Goal: Task Accomplishment & Management: Manage account settings

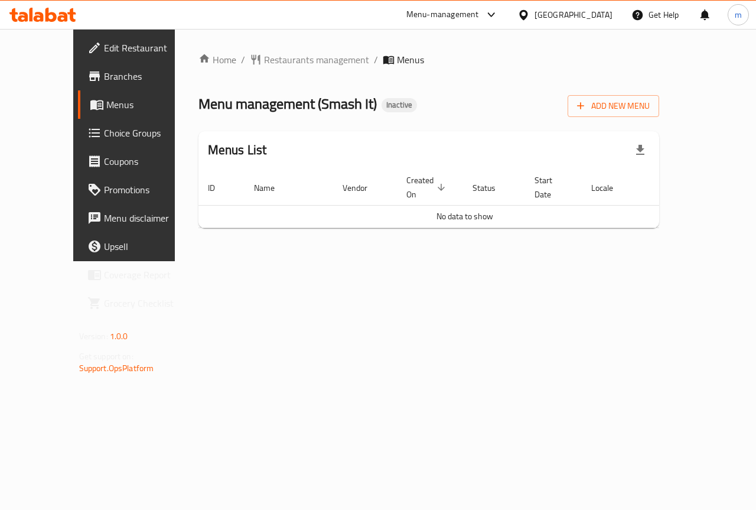
click at [104, 81] on span "Branches" at bounding box center [147, 76] width 86 height 14
click at [104, 71] on span "Branches" at bounding box center [147, 76] width 86 height 14
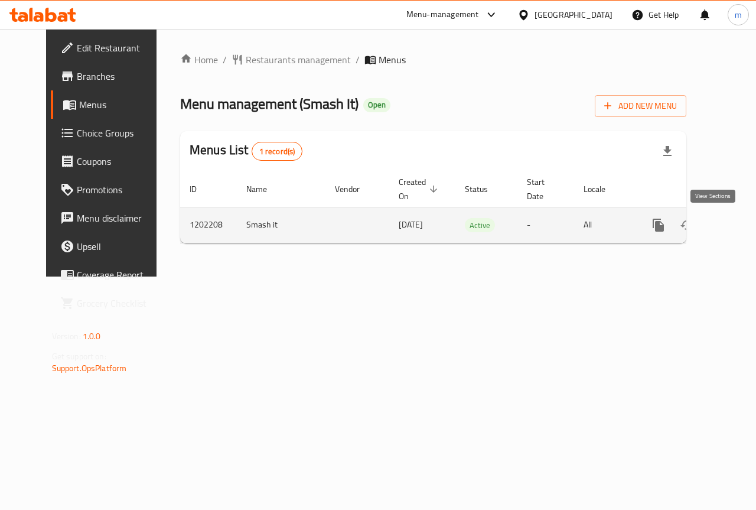
click at [738, 224] on icon "enhanced table" at bounding box center [743, 225] width 11 height 11
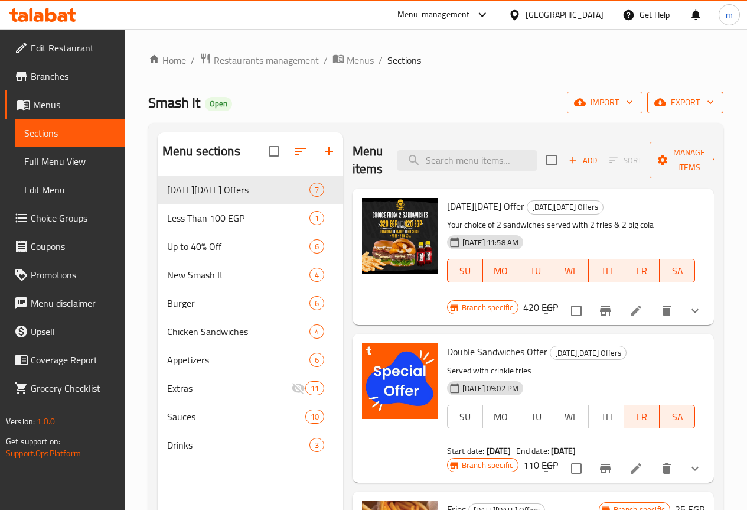
click at [661, 107] on icon "button" at bounding box center [660, 102] width 12 height 12
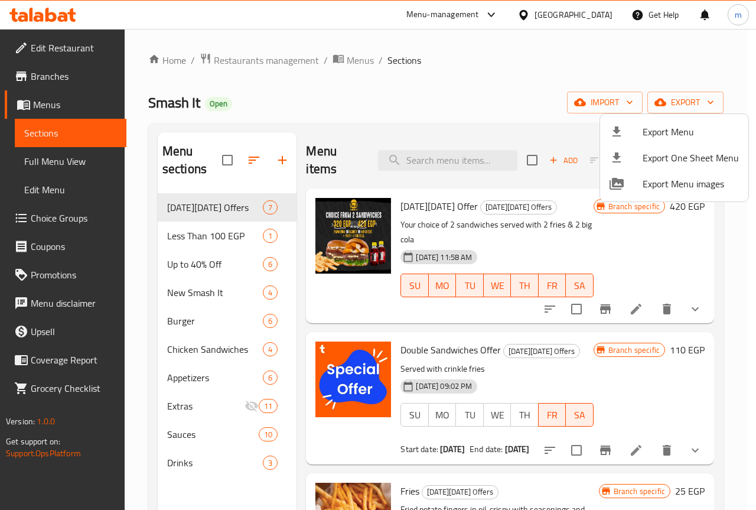
click at [594, 110] on div at bounding box center [378, 255] width 756 height 510
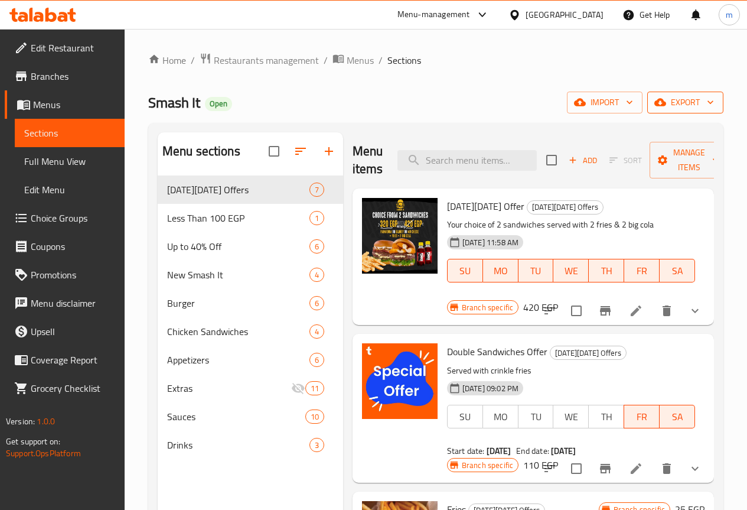
click at [670, 103] on span "export" at bounding box center [685, 102] width 57 height 15
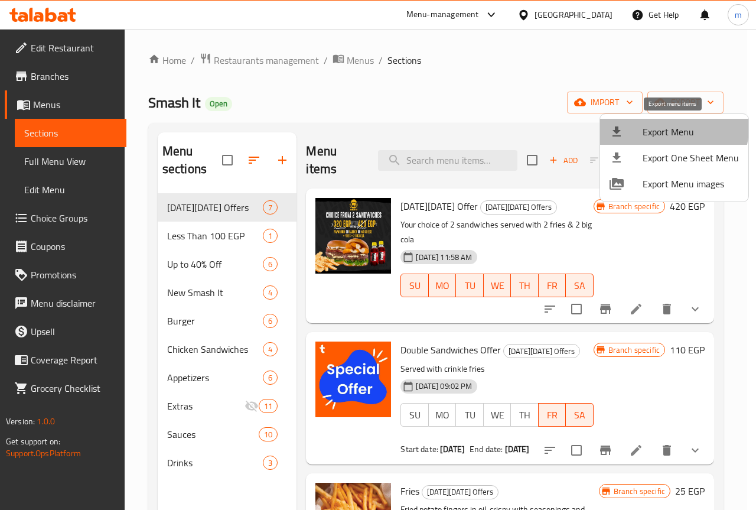
click at [673, 128] on span "Export Menu" at bounding box center [690, 132] width 96 height 14
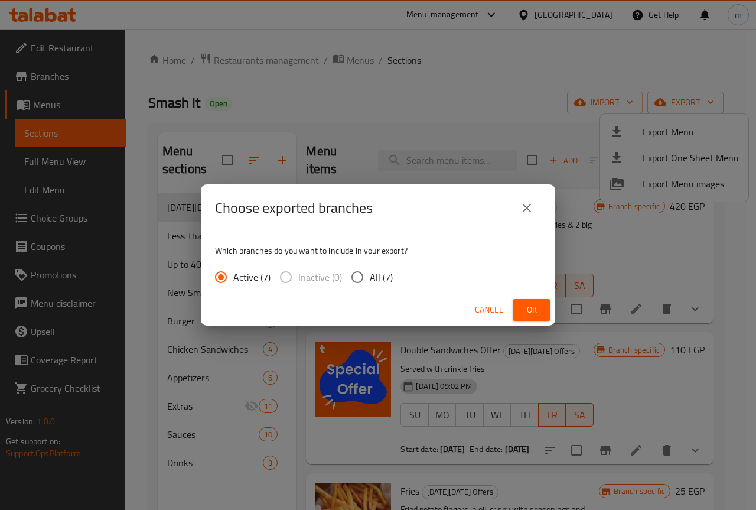
click at [360, 280] on input "All (7)" at bounding box center [357, 277] width 25 height 25
radio input "true"
click at [533, 309] on span "Ok" at bounding box center [531, 309] width 19 height 15
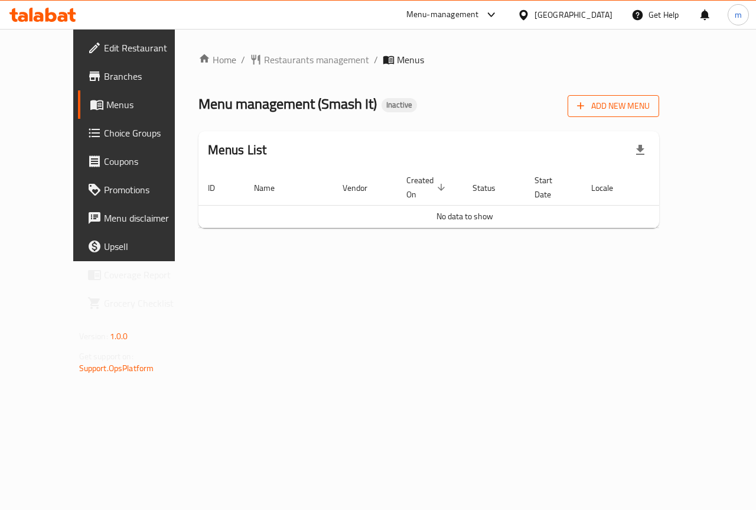
click at [650, 105] on span "Add New Menu" at bounding box center [613, 106] width 73 height 15
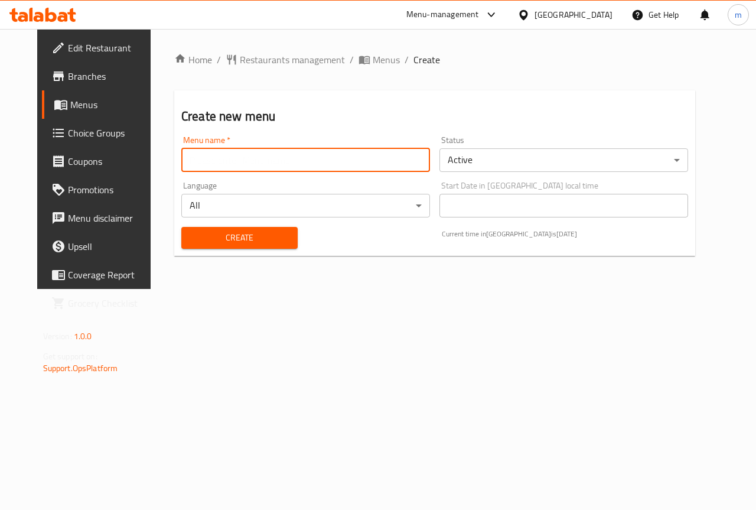
drag, startPoint x: 333, startPoint y: 152, endPoint x: 344, endPoint y: 158, distance: 12.7
click at [333, 152] on input "text" at bounding box center [305, 160] width 249 height 24
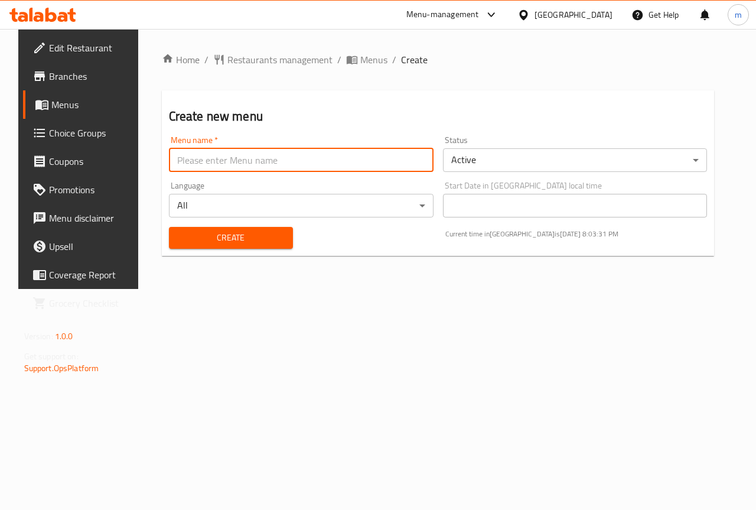
click at [303, 162] on input "text" at bounding box center [301, 160] width 265 height 24
click at [353, 154] on input "text" at bounding box center [301, 160] width 265 height 24
drag, startPoint x: 256, startPoint y: 162, endPoint x: 130, endPoint y: 158, distance: 125.2
click at [138, 158] on div "Home / Restaurants management / Menus / Create Create new menu Menu name   * Sm…" at bounding box center [438, 159] width 600 height 260
click at [324, 149] on input "Smash It Semouha" at bounding box center [301, 160] width 265 height 24
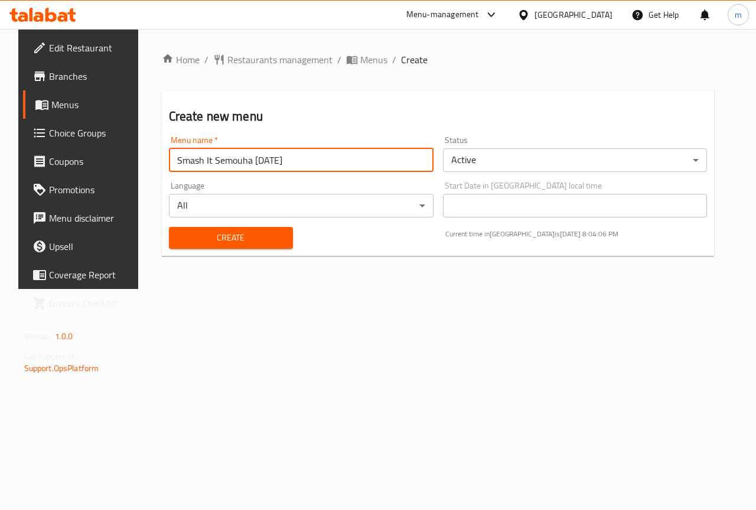
type input "Smash It Semouha [DATE]"
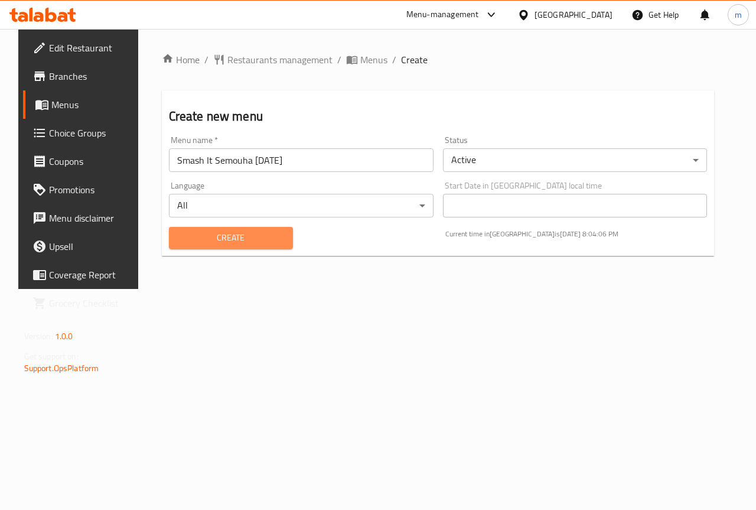
click at [243, 242] on span "Create" at bounding box center [230, 237] width 105 height 15
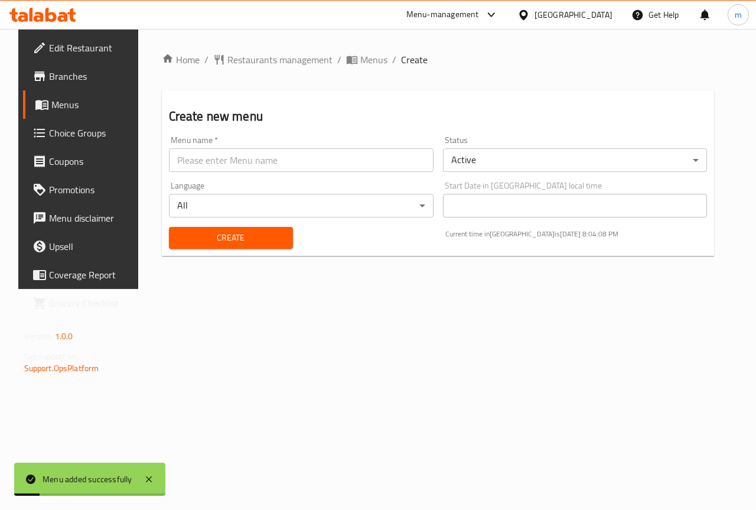
click at [88, 94] on link "Menus" at bounding box center [84, 104] width 122 height 28
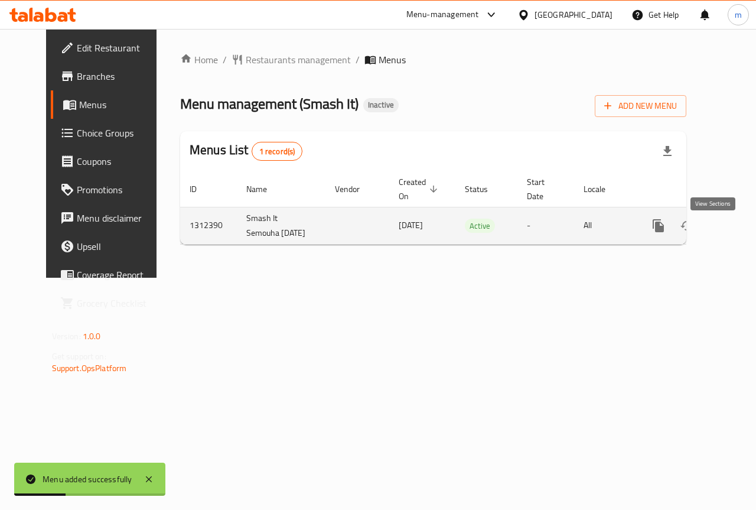
click at [736, 233] on icon "enhanced table" at bounding box center [743, 225] width 14 height 14
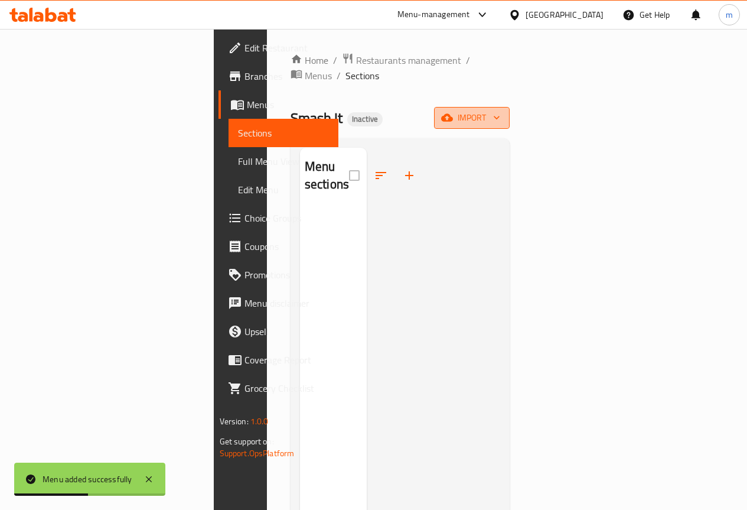
click at [500, 110] on span "import" at bounding box center [471, 117] width 57 height 15
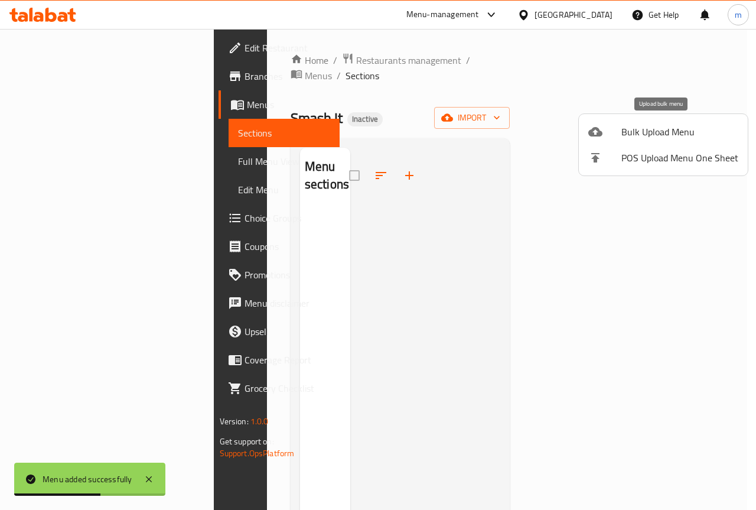
click at [677, 127] on span "Bulk Upload Menu" at bounding box center [679, 132] width 117 height 14
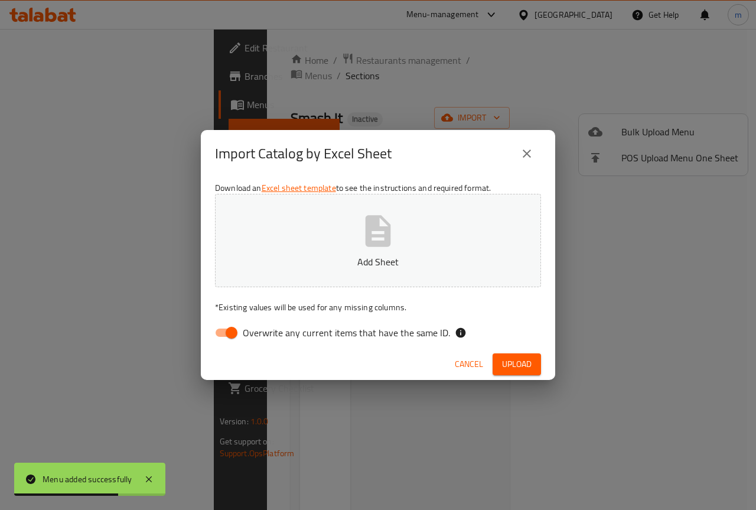
click at [229, 328] on input "Overwrite any current items that have the same ID." at bounding box center [231, 332] width 67 height 22
checkbox input "false"
drag, startPoint x: 360, startPoint y: 244, endPoint x: 374, endPoint y: 242, distance: 14.5
click at [362, 244] on icon "button" at bounding box center [378, 231] width 38 height 38
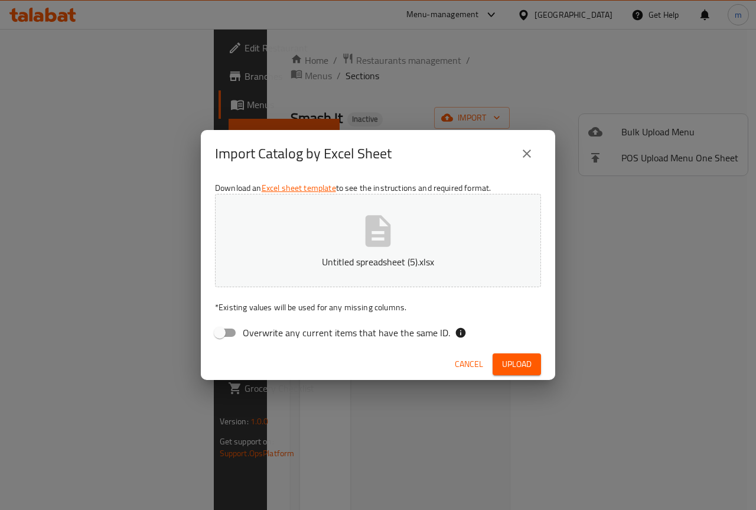
click at [507, 361] on span "Upload" at bounding box center [517, 364] width 30 height 15
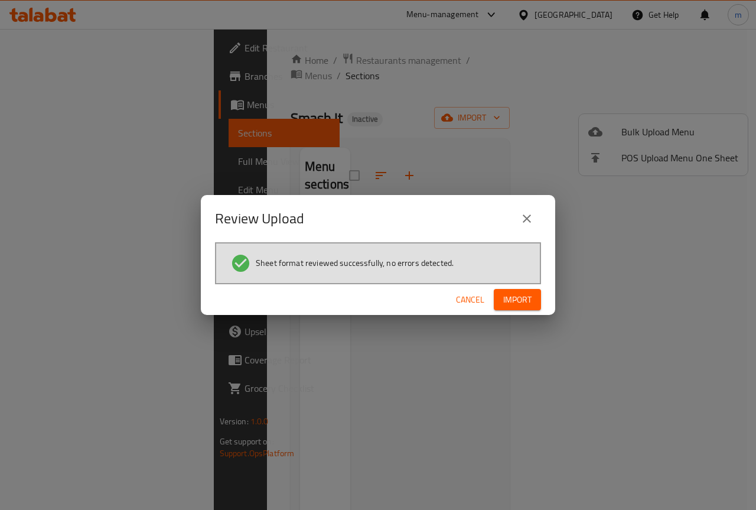
click at [514, 302] on span "Import" at bounding box center [517, 299] width 28 height 15
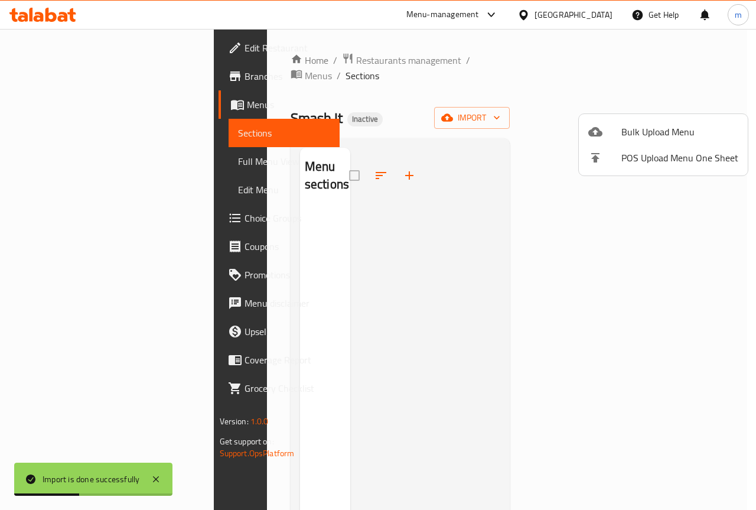
click at [32, 160] on div at bounding box center [378, 255] width 756 height 510
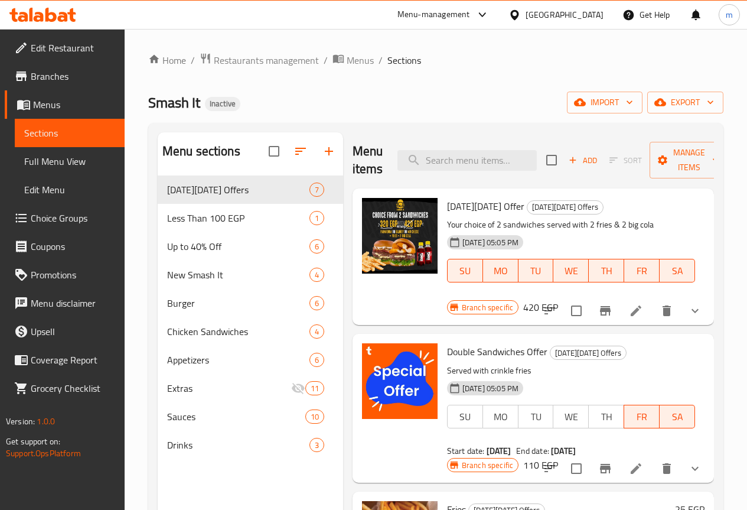
click at [66, 158] on span "Full Menu View" at bounding box center [69, 161] width 91 height 14
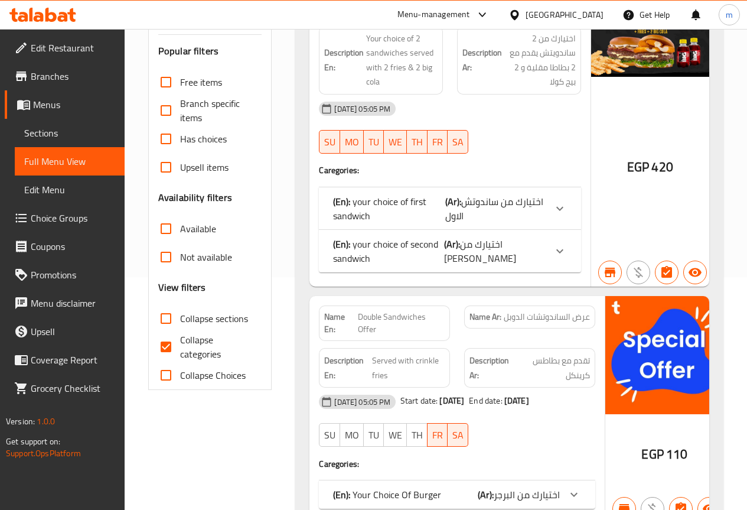
scroll to position [295, 0]
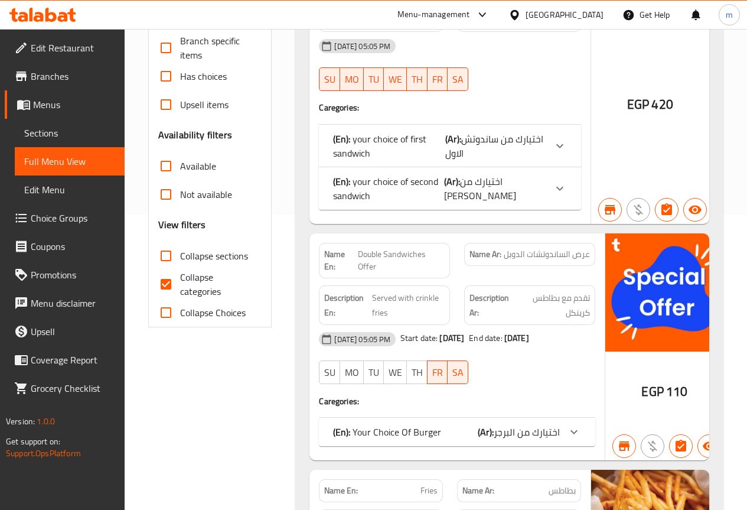
click at [174, 288] on input "Collapse categories" at bounding box center [166, 284] width 28 height 28
checkbox input "false"
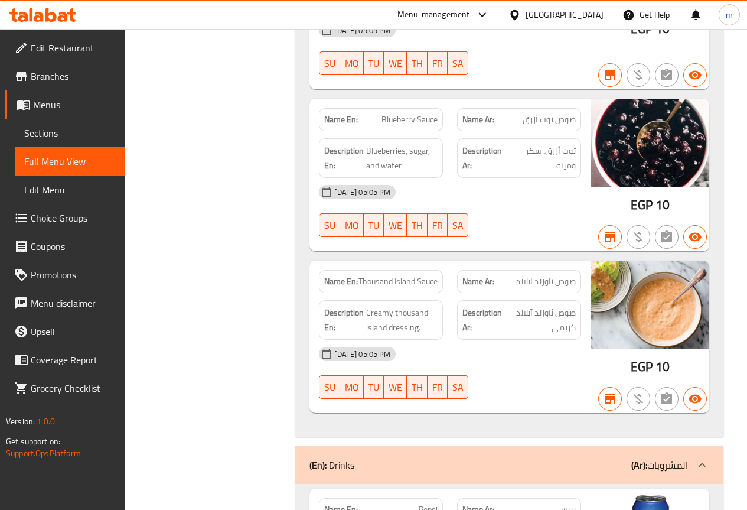
scroll to position [28480, 0]
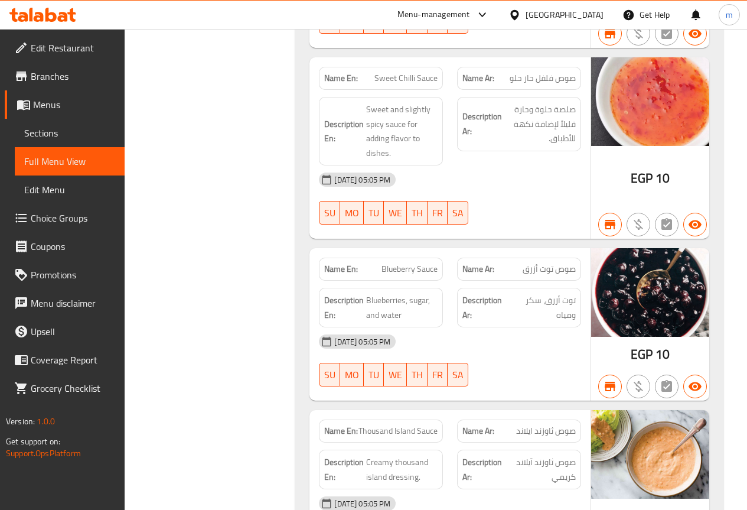
click at [67, 73] on span "Branches" at bounding box center [73, 76] width 84 height 14
